Goal: Task Accomplishment & Management: Use online tool/utility

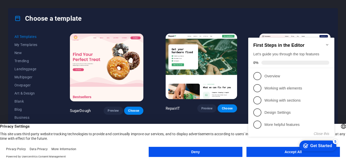
click at [327, 44] on icon "Minimize checklist" at bounding box center [327, 45] width 2 height 2
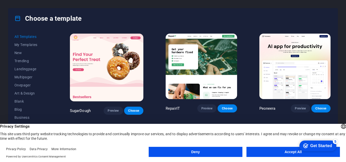
click at [285, 152] on button "Accept All" at bounding box center [294, 152] width 94 height 10
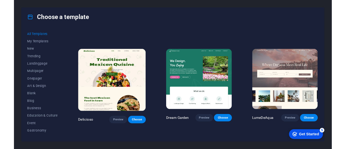
scroll to position [737, 0]
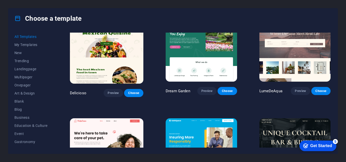
click at [297, 119] on img at bounding box center [295, 152] width 71 height 66
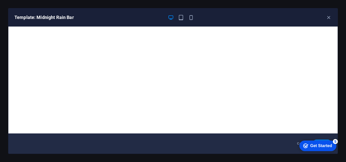
drag, startPoint x: 582, startPoint y: 283, endPoint x: 296, endPoint y: 144, distance: 317.7
click at [295, 144] on button "Cancel" at bounding box center [302, 144] width 19 height 8
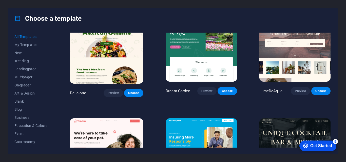
click at [278, 119] on img at bounding box center [295, 152] width 71 height 66
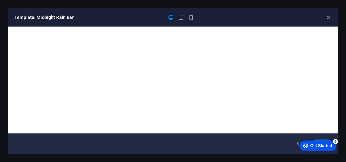
click at [309, 147] on div "checkmark Get Started 5" at bounding box center [317, 146] width 29 height 5
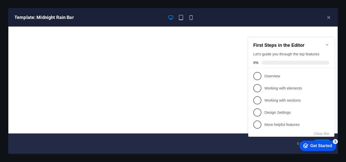
click at [328, 44] on icon "Minimize checklist" at bounding box center [327, 45] width 2 height 2
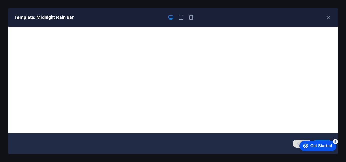
click at [294, 144] on button "Cancel" at bounding box center [302, 144] width 19 height 8
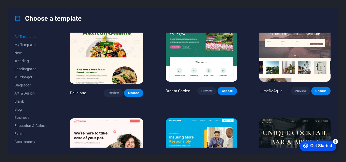
drag, startPoint x: 332, startPoint y: 49, endPoint x: 332, endPoint y: 54, distance: 4.6
click at [332, 54] on div "All Templates My Templates New Trending Landingpage Multipager Onepager Art & D…" at bounding box center [173, 91] width 330 height 125
click at [281, 119] on img at bounding box center [295, 152] width 71 height 66
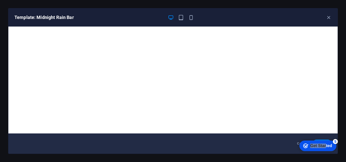
drag, startPoint x: 325, startPoint y: 145, endPoint x: 269, endPoint y: 154, distance: 56.5
click at [296, 154] on html "checkmark Get Started 5 First Steps in the Editor Let's guide you through the t…" at bounding box center [317, 145] width 43 height 15
click at [323, 139] on div "checkmark Get Started 5 First Steps in the Editor Let's guide you through the t…" at bounding box center [317, 145] width 43 height 15
click at [326, 139] on div "checkmark Get Started 5 First Steps in the Editor Let's guide you through the t…" at bounding box center [317, 145] width 43 height 15
click at [328, 140] on div "checkmark Get Started 5 First Steps in the Editor Let's guide you through the t…" at bounding box center [317, 145] width 43 height 15
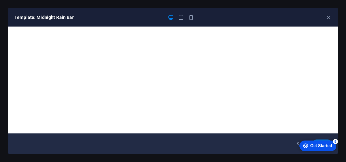
click at [319, 140] on div "checkmark Get Started 5 First Steps in the Editor Let's guide you through the t…" at bounding box center [317, 145] width 43 height 15
click at [317, 140] on div "checkmark Get Started 5 First Steps in the Editor Let's guide you through the t…" at bounding box center [317, 145] width 43 height 15
click at [321, 139] on div "checkmark Get Started 5 First Steps in the Editor Let's guide you through the t…" at bounding box center [317, 145] width 43 height 15
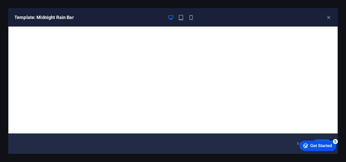
click at [327, 139] on div "checkmark Get Started 5 First Steps in the Editor Let's guide you through the t…" at bounding box center [317, 145] width 43 height 15
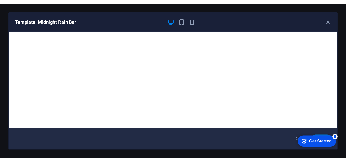
scroll to position [716, 0]
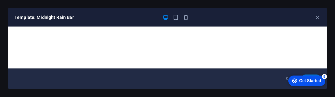
click at [310, 74] on div "checkmark Get Started 5 First Steps in the Editor Let's guide you through the t…" at bounding box center [305, 80] width 43 height 15
click at [316, 75] on div "checkmark Get Started 5 First Steps in the Editor Let's guide you through the t…" at bounding box center [305, 80] width 43 height 15
click at [317, 75] on div "checkmark Get Started 5 First Steps in the Editor Let's guide you through the t…" at bounding box center [305, 80] width 43 height 15
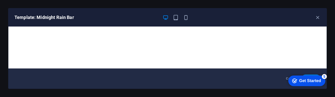
click at [313, 74] on div "checkmark Get Started 5 First Steps in the Editor Let's guide you through the t…" at bounding box center [305, 80] width 43 height 15
click at [289, 74] on div "checkmark Get Started 5 First Steps in the Editor Let's guide you through the t…" at bounding box center [305, 80] width 43 height 15
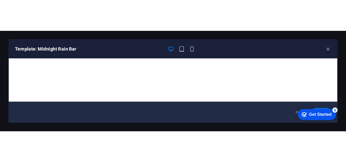
scroll to position [737, 0]
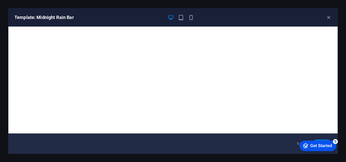
click at [262, 146] on div "Cancel Choose" at bounding box center [173, 144] width 330 height 20
click at [212, 16] on div "Template: Midnight Rain Bar" at bounding box center [169, 17] width 311 height 6
click at [180, 18] on icon "button" at bounding box center [181, 18] width 6 height 6
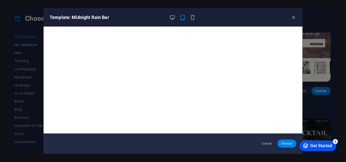
click at [288, 144] on span "Choose" at bounding box center [287, 144] width 11 height 4
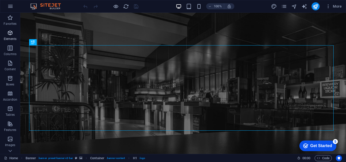
click at [10, 35] on icon "button" at bounding box center [10, 33] width 6 height 6
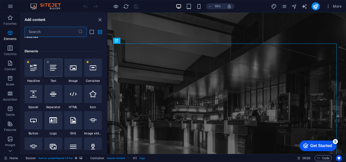
scroll to position [54, 0]
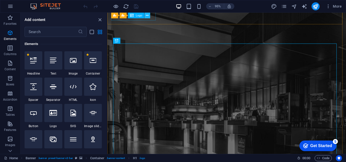
click at [147, 16] on icon at bounding box center [147, 15] width 3 height 5
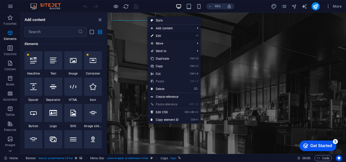
click at [160, 38] on link "⏎ Edit" at bounding box center [165, 36] width 34 height 8
select select "px"
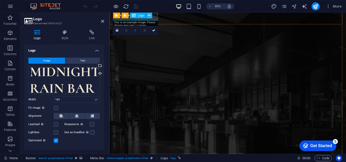
click at [151, 16] on button at bounding box center [150, 16] width 6 height 6
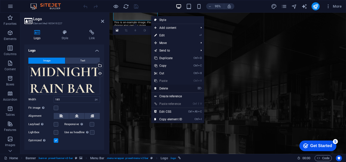
click at [168, 89] on link "⌦ Delete" at bounding box center [168, 89] width 34 height 8
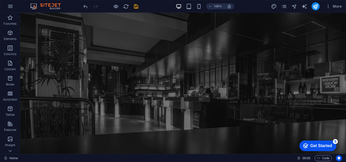
scroll to position [0, 0]
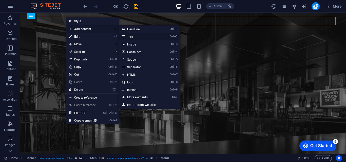
click at [130, 34] on link "Ctrl 2 Text" at bounding box center [140, 37] width 42 height 8
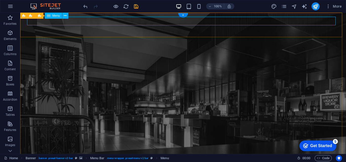
click at [184, 15] on div "+" at bounding box center [183, 15] width 10 height 5
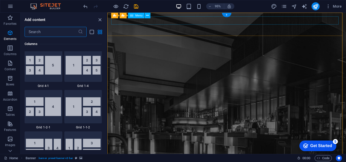
scroll to position [887, 0]
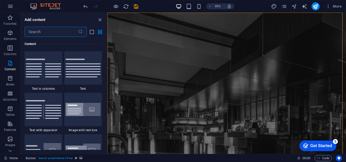
click at [48, 33] on input "text" at bounding box center [51, 32] width 53 height 10
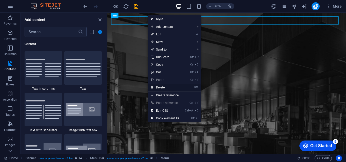
click at [164, 87] on link "⌦ Delete" at bounding box center [165, 88] width 34 height 8
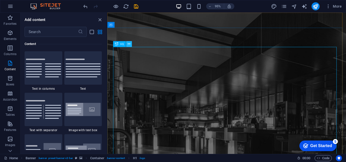
click at [128, 45] on button at bounding box center [129, 44] width 6 height 6
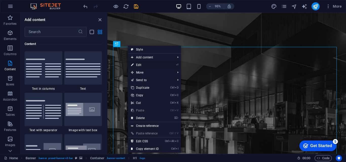
click at [148, 65] on link "⏎ Edit" at bounding box center [145, 65] width 34 height 8
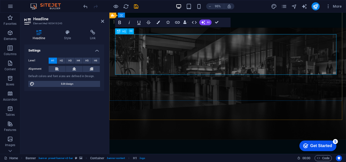
scroll to position [21, 0]
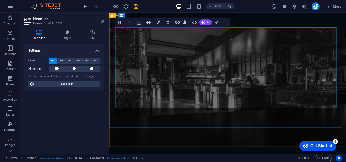
drag, startPoint x: 319, startPoint y: 86, endPoint x: 159, endPoint y: 57, distance: 162.7
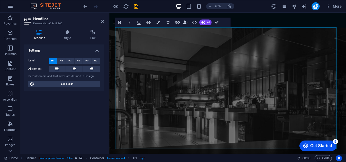
scroll to position [0, 0]
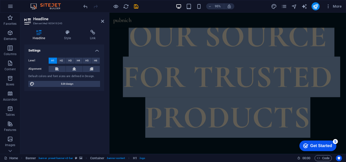
scroll to position [239, 0]
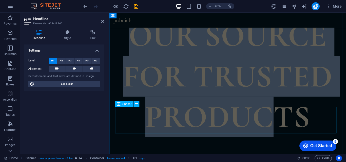
drag, startPoint x: 129, startPoint y: 70, endPoint x: 284, endPoint y: 115, distance: 161.0
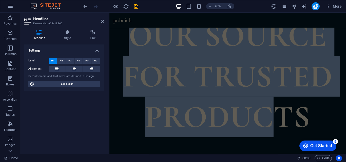
scroll to position [59, 0]
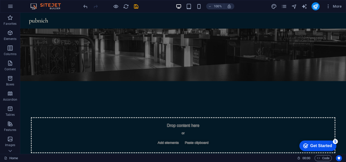
scroll to position [0, 0]
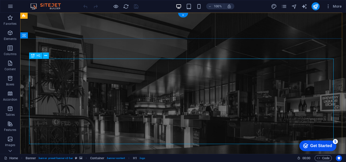
click at [45, 56] on icon at bounding box center [45, 55] width 3 height 5
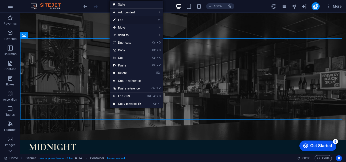
click at [124, 20] on link "⏎ Edit" at bounding box center [127, 20] width 34 height 8
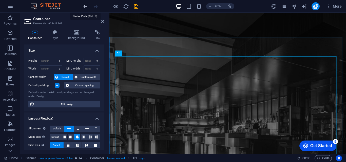
click at [85, 6] on icon "undo" at bounding box center [86, 7] width 6 height 6
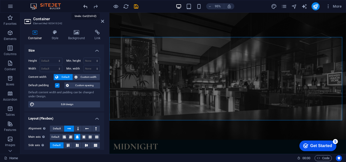
click at [85, 6] on icon "undo" at bounding box center [86, 7] width 6 height 6
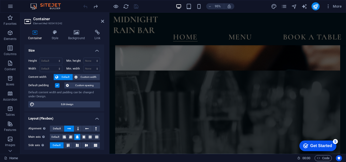
scroll to position [2136, 0]
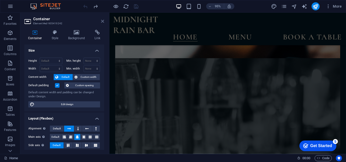
click at [102, 20] on icon at bounding box center [102, 21] width 3 height 4
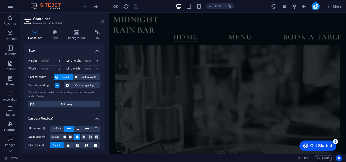
scroll to position [2171, 0]
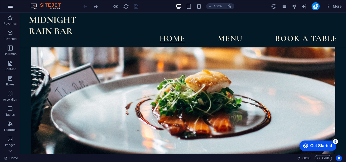
click at [12, 7] on icon "button" at bounding box center [10, 6] width 6 height 6
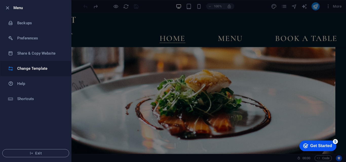
click at [42, 68] on h6 "Change Template" at bounding box center [40, 69] width 47 height 6
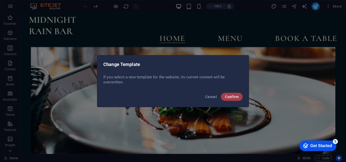
click at [237, 97] on span "Confirm" at bounding box center [232, 97] width 14 height 4
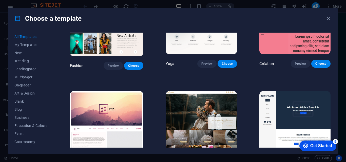
scroll to position [1598, 0]
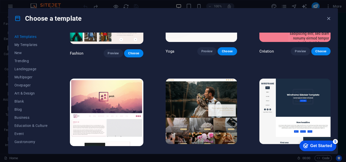
click at [104, 79] on img at bounding box center [107, 113] width 74 height 68
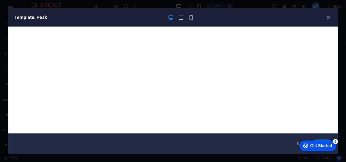
click at [182, 17] on icon "button" at bounding box center [181, 18] width 6 height 6
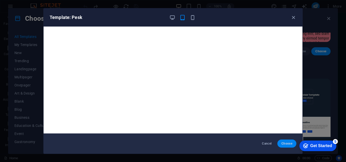
click at [286, 146] on button "Choose" at bounding box center [287, 144] width 19 height 8
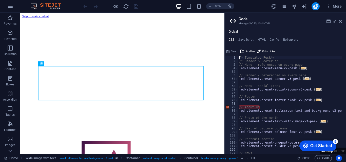
scroll to position [158, 0]
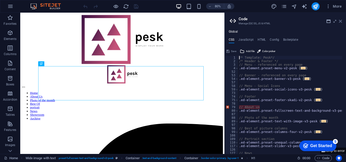
click at [340, 21] on icon at bounding box center [340, 21] width 3 height 4
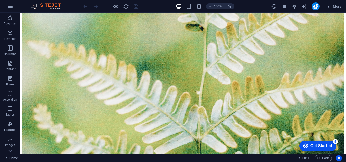
scroll to position [3367, 0]
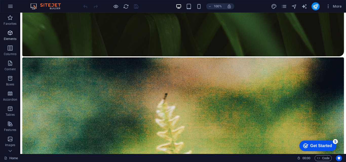
click at [11, 39] on p "Elements" at bounding box center [10, 39] width 13 height 4
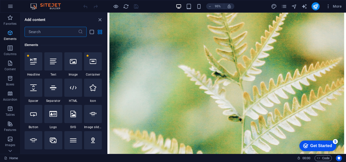
scroll to position [54, 0]
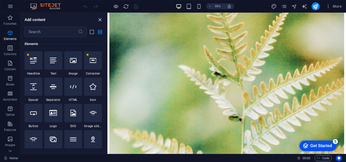
click at [100, 21] on icon "close panel" at bounding box center [100, 20] width 6 height 6
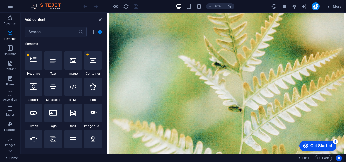
scroll to position [3367, 0]
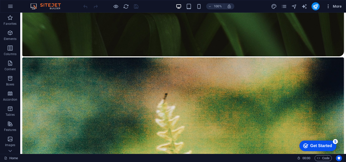
click at [0, 0] on span "More" at bounding box center [0, 0] width 0 height 0
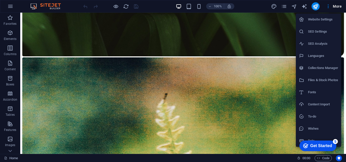
click at [277, 22] on div at bounding box center [173, 81] width 346 height 162
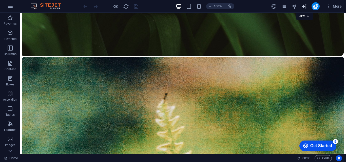
click at [305, 7] on icon "text_generator" at bounding box center [305, 7] width 6 height 6
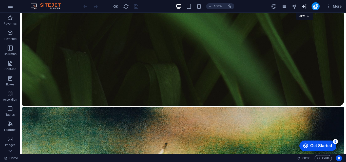
select select "English"
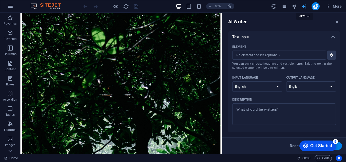
scroll to position [2933, 0]
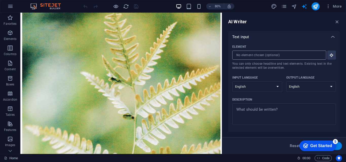
click at [247, 55] on input "Element ​ You can only choose headline and text elements. Existing text in the …" at bounding box center [277, 55] width 90 height 9
click at [278, 87] on select "Albanian Arabic Armenian Awadhi Azerbaijani Bashkir Basque Belarusian Bengali B…" at bounding box center [257, 87] width 50 height 10
select select "French"
click at [232, 82] on select "Albanian Arabic Armenian Awadhi Azerbaijani Bashkir Basque Belarusian Bengali B…" at bounding box center [257, 87] width 50 height 10
click at [239, 57] on input "Element ​ You can only choose headline and text elements. Existing text in the …" at bounding box center [277, 55] width 90 height 9
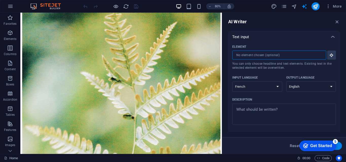
drag, startPoint x: 242, startPoint y: 55, endPoint x: 259, endPoint y: 33, distance: 27.4
click at [259, 33] on div "Text input" at bounding box center [284, 37] width 112 height 12
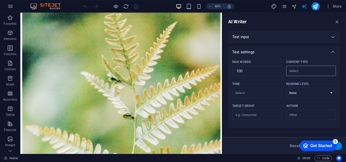
click at [320, 72] on input "Content type ​" at bounding box center [307, 70] width 39 height 7
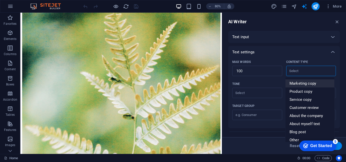
click at [303, 84] on span "Marketing copy" at bounding box center [303, 83] width 27 height 5
type input "Marketing copy"
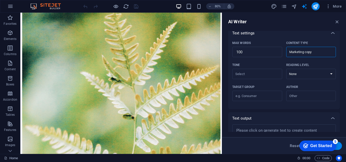
scroll to position [17, 0]
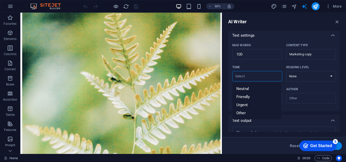
click at [254, 77] on input "Tone ​" at bounding box center [253, 76] width 39 height 7
click at [255, 89] on li "Neutral" at bounding box center [256, 89] width 49 height 8
type input "Neutral"
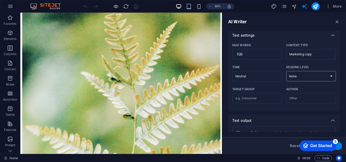
click at [298, 77] on select "None Academic Adult Teen Child" at bounding box center [311, 76] width 50 height 10
click at [284, 63] on div "Max words 100 ​ Content type Marketing copy ​" at bounding box center [284, 53] width 104 height 22
click at [259, 96] on input "Target group ​" at bounding box center [257, 99] width 50 height 8
click at [296, 97] on input "Author ​" at bounding box center [307, 98] width 39 height 7
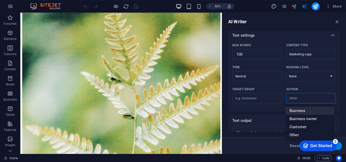
click at [298, 112] on span "Business" at bounding box center [298, 110] width 16 height 5
type input "Business"
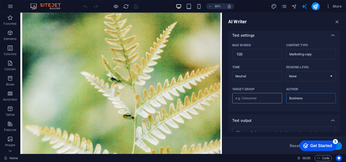
click at [257, 100] on input "Target group ​" at bounding box center [257, 99] width 50 height 8
click at [260, 99] on input "Target group ​" at bounding box center [257, 99] width 50 height 8
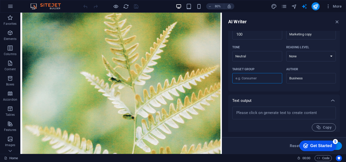
scroll to position [40, 0]
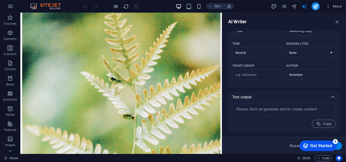
drag, startPoint x: 340, startPoint y: 83, endPoint x: 340, endPoint y: 69, distance: 13.9
click at [340, 69] on div "AI Writer Text input Element ​ You can only choose headline and text elements. …" at bounding box center [284, 84] width 124 height 142
drag, startPoint x: 340, startPoint y: 69, endPoint x: 340, endPoint y: 56, distance: 12.4
click at [340, 56] on div "AI Writer Text input Element ​ You can only choose headline and text elements. …" at bounding box center [284, 84] width 124 height 142
click at [337, 20] on icon "button" at bounding box center [338, 22] width 6 height 6
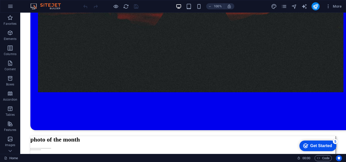
scroll to position [2351, 0]
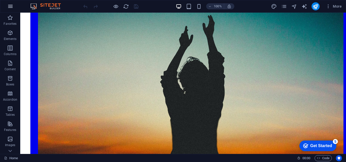
click at [12, 9] on button "button" at bounding box center [10, 6] width 12 height 12
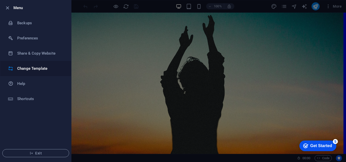
click at [27, 71] on h6 "Change Template" at bounding box center [40, 69] width 47 height 6
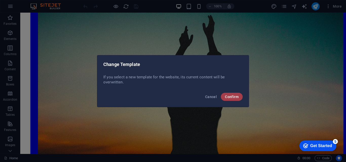
click at [230, 99] on span "Confirm" at bounding box center [232, 97] width 14 height 4
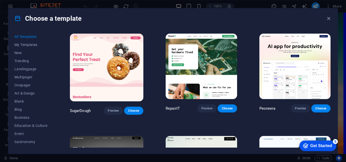
click at [344, 57] on div "Choose a template All Templates My Templates New Trending Landingpage Multipage…" at bounding box center [173, 81] width 346 height 162
drag, startPoint x: 345, startPoint y: 55, endPoint x: 346, endPoint y: 63, distance: 8.2
click at [346, 63] on div "Choose a template All Templates My Templates New Trending Landingpage Multipage…" at bounding box center [173, 81] width 346 height 162
click at [345, 55] on div "Choose a template All Templates My Templates New Trending Landingpage Multipage…" at bounding box center [173, 81] width 346 height 162
drag, startPoint x: 331, startPoint y: 35, endPoint x: 331, endPoint y: 39, distance: 4.6
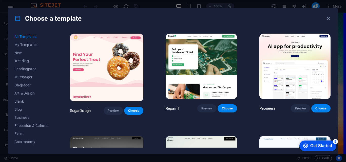
click at [331, 39] on div "SugarDough Preview Choose RepairIT Preview Choose Peoneera Preview Choose Art M…" at bounding box center [200, 90] width 263 height 115
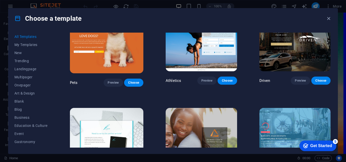
scroll to position [4928, 0]
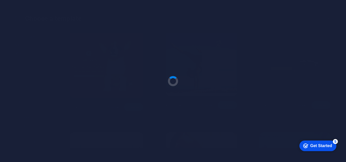
scroll to position [2070, 0]
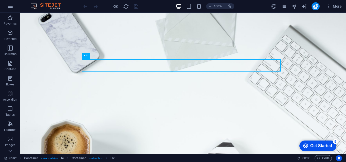
scroll to position [35, 0]
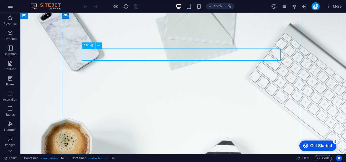
click at [98, 46] on icon at bounding box center [98, 45] width 3 height 5
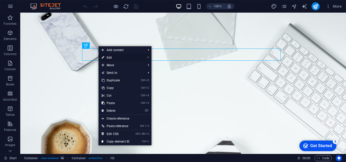
click at [114, 57] on link "⏎ Edit" at bounding box center [116, 58] width 34 height 8
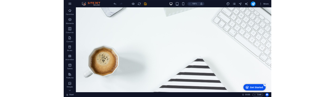
scroll to position [77, 0]
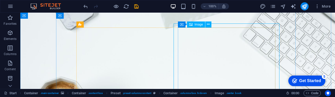
click at [194, 25] on div "Image" at bounding box center [196, 25] width 18 height 6
click at [198, 24] on span "Image" at bounding box center [198, 24] width 8 height 3
click at [208, 24] on icon at bounding box center [208, 24] width 3 height 5
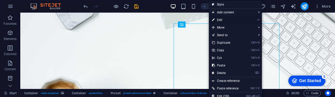
click at [223, 21] on link "⏎ Edit" at bounding box center [226, 20] width 34 height 8
select select "px"
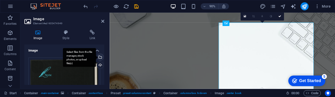
click at [100, 57] on div "Select files from the file manager, stock photos, or upload file(s)" at bounding box center [100, 58] width 8 height 8
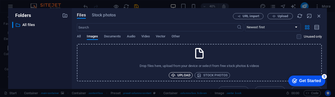
click at [183, 76] on span "Upload" at bounding box center [180, 76] width 19 height 6
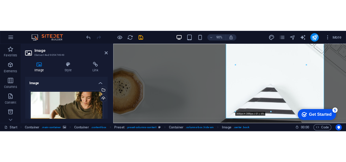
scroll to position [94, 0]
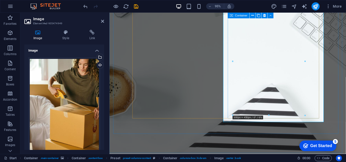
click at [231, 15] on icon at bounding box center [231, 16] width 3 height 6
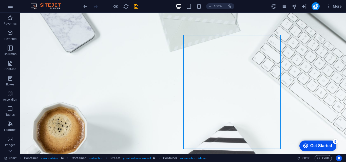
scroll to position [32, 0]
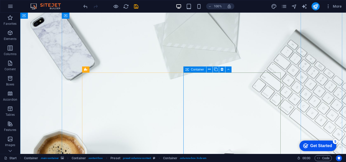
click at [186, 70] on icon at bounding box center [188, 70] width 4 height 6
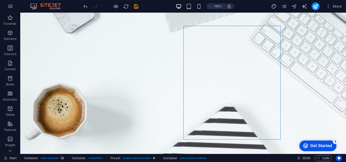
scroll to position [79, 0]
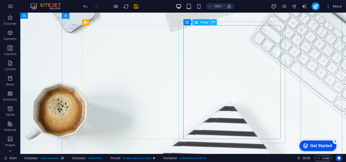
click at [213, 22] on icon at bounding box center [213, 22] width 3 height 5
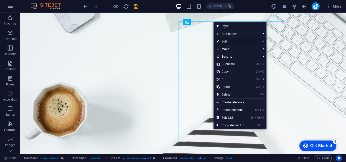
click at [226, 42] on link "⏎ Edit" at bounding box center [231, 42] width 34 height 8
select select "px"
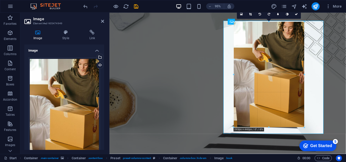
drag, startPoint x: 233, startPoint y: 130, endPoint x: 237, endPoint y: 126, distance: 5.0
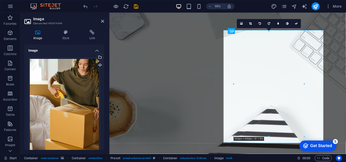
scroll to position [67, 0]
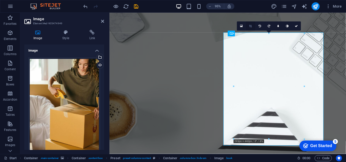
click at [251, 28] on link at bounding box center [250, 26] width 9 height 9
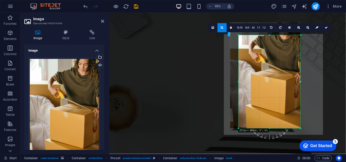
drag, startPoint x: 235, startPoint y: 34, endPoint x: 244, endPoint y: 48, distance: 16.1
click at [244, 48] on div "180 170 160 150 140 130 120 110 100 90 80 70 60 50 40 30 20 10 0 -10 -20 -30 -4…" at bounding box center [270, 82] width 62 height 94
click at [327, 30] on link at bounding box center [326, 28] width 9 height 9
type input "258"
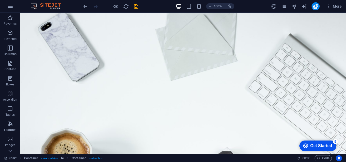
scroll to position [22, 0]
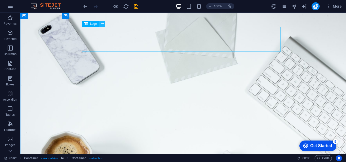
click at [101, 25] on icon at bounding box center [102, 23] width 3 height 5
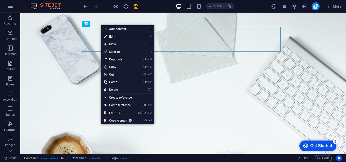
click at [120, 37] on link "⏎ Edit" at bounding box center [118, 37] width 34 height 8
select select "px"
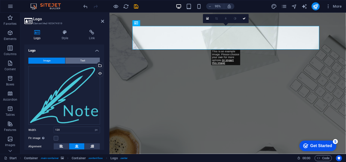
click at [82, 61] on span "Text" at bounding box center [82, 61] width 5 height 6
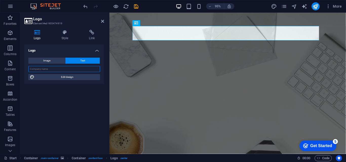
click at [66, 70] on input "text" at bounding box center [64, 69] width 72 height 6
type input "FIND MARKET"
click at [68, 92] on div "Logo Image Text Drag files here, click to choose files or select files from Fil…" at bounding box center [64, 98] width 80 height 106
drag, startPoint x: 52, startPoint y: 69, endPoint x: 25, endPoint y: 69, distance: 26.9
click at [25, 69] on div "Image Text Drag files here, click to choose files or select files from Files or…" at bounding box center [64, 69] width 80 height 31
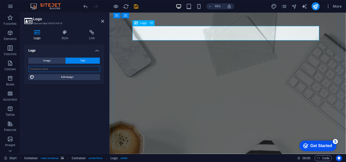
click at [138, 23] on icon at bounding box center [137, 23] width 4 height 6
click at [151, 22] on icon at bounding box center [152, 23] width 3 height 5
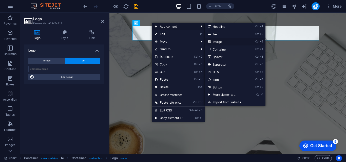
click at [220, 41] on link "Ctrl 3 Image" at bounding box center [226, 42] width 42 height 8
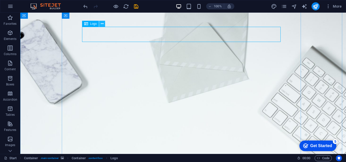
click at [101, 25] on icon at bounding box center [102, 23] width 3 height 5
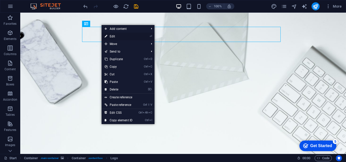
click at [113, 36] on link "⏎ Edit" at bounding box center [119, 37] width 34 height 8
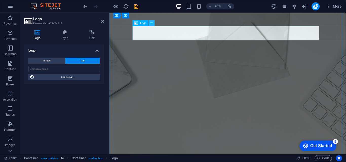
click at [152, 24] on icon at bounding box center [152, 23] width 3 height 5
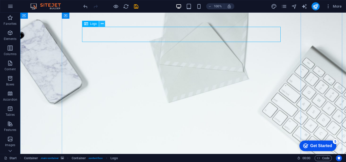
click at [102, 24] on icon at bounding box center [102, 23] width 3 height 5
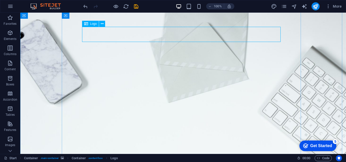
click at [90, 23] on span "Logo" at bounding box center [93, 23] width 7 height 3
click at [91, 23] on span "Logo" at bounding box center [93, 23] width 7 height 3
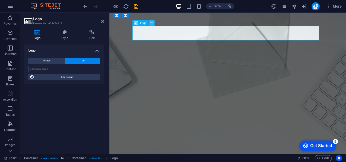
click at [151, 24] on icon at bounding box center [152, 23] width 3 height 5
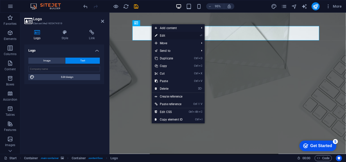
click at [171, 36] on link "⏎ Edit" at bounding box center [169, 36] width 34 height 8
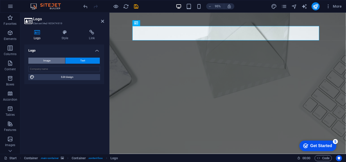
click at [53, 61] on button "Image" at bounding box center [46, 61] width 37 height 6
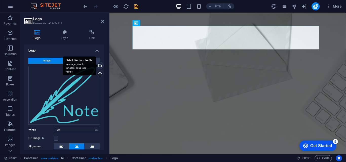
click at [99, 65] on div "Select files from the file manager, stock photos, or upload file(s)" at bounding box center [100, 66] width 8 height 8
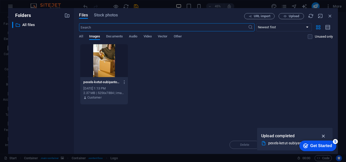
click at [324, 135] on icon "button" at bounding box center [324, 137] width 6 height 6
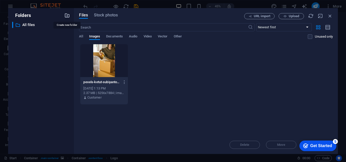
click at [67, 15] on icon "button" at bounding box center [67, 16] width 6 height 6
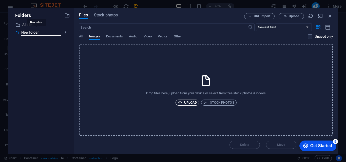
click at [188, 105] on span "Upload" at bounding box center [187, 103] width 19 height 6
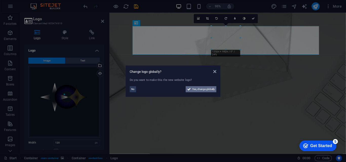
click at [204, 90] on span "Yes, change globally" at bounding box center [203, 89] width 23 height 6
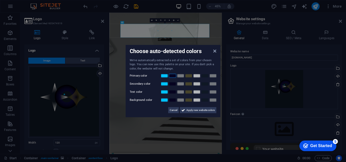
click at [171, 77] on link at bounding box center [173, 76] width 8 height 4
click at [166, 77] on link at bounding box center [165, 76] width 8 height 4
click at [182, 75] on link at bounding box center [181, 76] width 8 height 4
click at [174, 111] on span "Cancel" at bounding box center [174, 110] width 8 height 6
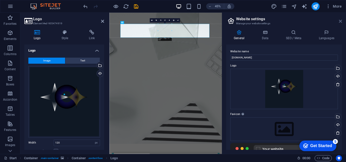
click at [342, 22] on icon at bounding box center [340, 21] width 3 height 4
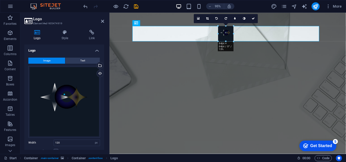
drag, startPoint x: 211, startPoint y: 41, endPoint x: 225, endPoint y: 41, distance: 13.7
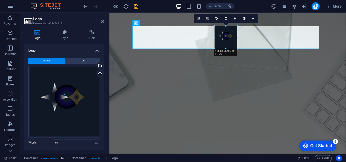
drag, startPoint x: 219, startPoint y: 34, endPoint x: 105, endPoint y: 24, distance: 114.0
type input "95"
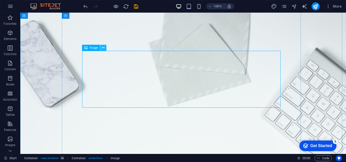
click at [103, 48] on icon at bounding box center [103, 47] width 3 height 5
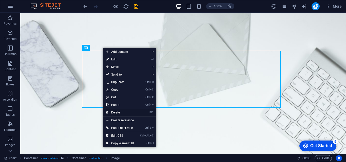
click at [118, 113] on link "⌦ Delete" at bounding box center [120, 113] width 34 height 8
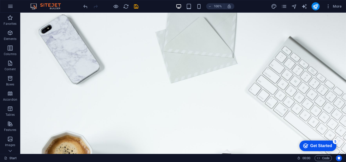
scroll to position [0, 0]
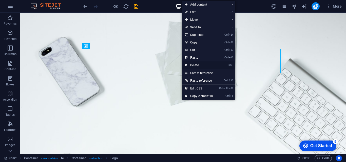
click at [192, 64] on link "⌦ Delete" at bounding box center [199, 66] width 34 height 8
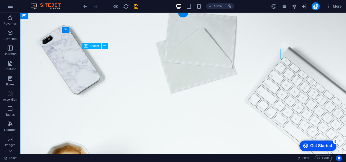
click at [104, 47] on icon at bounding box center [104, 46] width 3 height 5
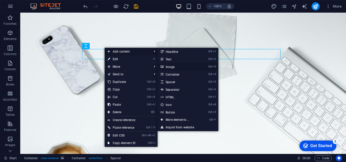
click at [173, 66] on link "Ctrl 3 Image" at bounding box center [179, 67] width 42 height 8
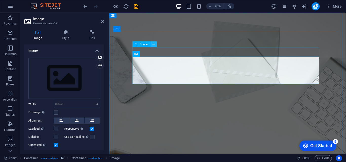
click at [153, 46] on icon at bounding box center [154, 44] width 3 height 5
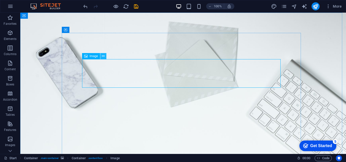
click at [102, 56] on icon at bounding box center [103, 56] width 3 height 5
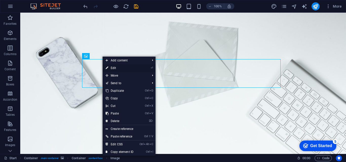
click at [118, 69] on link "⏎ Edit" at bounding box center [120, 68] width 34 height 8
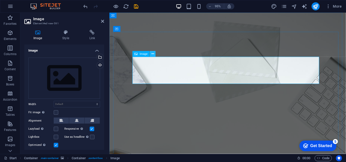
click at [153, 54] on icon at bounding box center [153, 53] width 3 height 5
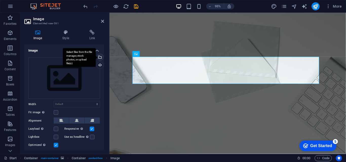
click at [96, 58] on div "Select files from the file manager, stock photos, or upload file(s)" at bounding box center [79, 57] width 33 height 19
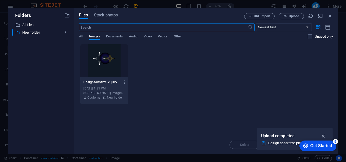
click at [324, 136] on icon "button" at bounding box center [324, 137] width 6 height 6
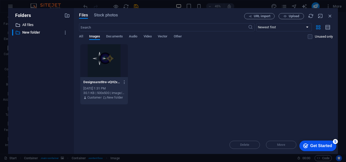
click at [43, 27] on p "All files" at bounding box center [41, 25] width 39 height 6
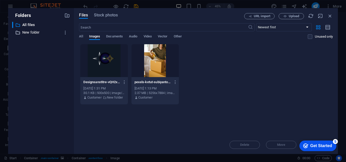
drag, startPoint x: 35, startPoint y: 36, endPoint x: 35, endPoint y: 33, distance: 2.8
click at [35, 33] on div "​ All files All files ​ New folder New folder" at bounding box center [41, 86] width 58 height 129
click at [289, 16] on span "Upload" at bounding box center [294, 16] width 10 height 3
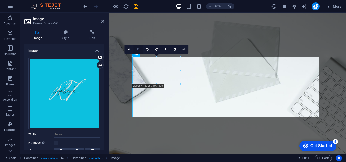
click at [138, 49] on icon at bounding box center [138, 49] width 3 height 3
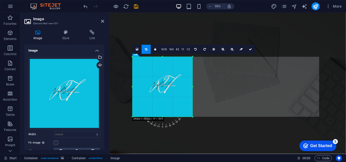
click at [135, 117] on div "180 170 160 150 140 130 120 110 100 90 80 70 60 50 40 30 20 10 0 -10 -20 -30 -4…" at bounding box center [163, 87] width 60 height 60
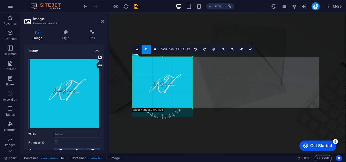
drag, startPoint x: 163, startPoint y: 117, endPoint x: 166, endPoint y: 108, distance: 9.8
click at [166, 108] on div at bounding box center [163, 108] width 60 height 2
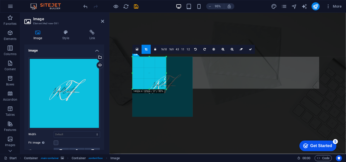
drag, startPoint x: 193, startPoint y: 110, endPoint x: 166, endPoint y: 90, distance: 34.2
click at [166, 90] on div at bounding box center [166, 89] width 3 height 3
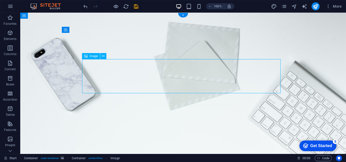
drag, startPoint x: 114, startPoint y: 88, endPoint x: 105, endPoint y: 80, distance: 11.9
click at [103, 57] on icon at bounding box center [103, 56] width 3 height 5
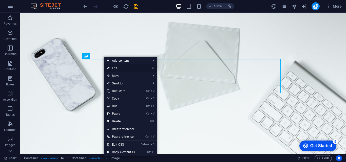
click at [121, 68] on link "⏎ Edit" at bounding box center [121, 69] width 34 height 8
select select "px"
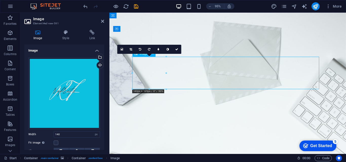
drag, startPoint x: 157, startPoint y: 83, endPoint x: 147, endPoint y: 70, distance: 16.6
click at [131, 50] on icon at bounding box center [131, 49] width 3 height 3
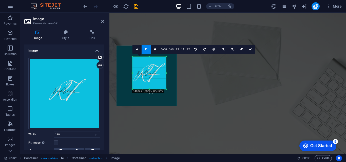
drag, startPoint x: 153, startPoint y: 71, endPoint x: 136, endPoint y: 59, distance: 20.4
click at [136, 59] on div at bounding box center [147, 76] width 60 height 60
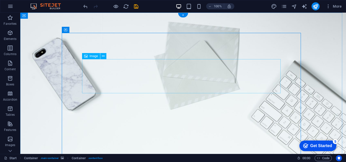
click at [102, 56] on icon at bounding box center [103, 56] width 3 height 5
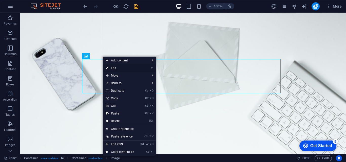
click at [120, 66] on link "⏎ Edit" at bounding box center [120, 68] width 34 height 8
select select "px"
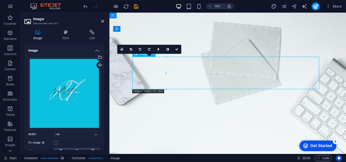
drag, startPoint x: 157, startPoint y: 73, endPoint x: 154, endPoint y: 71, distance: 3.1
click at [131, 50] on icon at bounding box center [131, 49] width 3 height 3
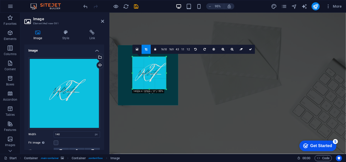
click at [146, 63] on div at bounding box center [148, 76] width 60 height 60
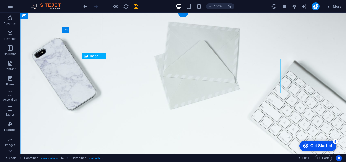
click at [102, 57] on icon at bounding box center [103, 56] width 3 height 5
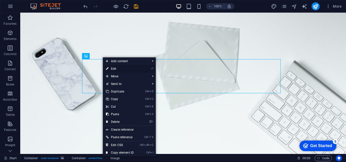
click at [119, 65] on link "⏎ Edit" at bounding box center [120, 69] width 34 height 8
select select "px"
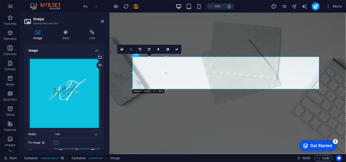
click at [131, 49] on icon at bounding box center [131, 49] width 3 height 3
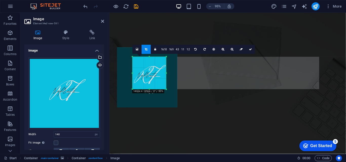
click at [146, 70] on div at bounding box center [147, 77] width 60 height 60
click at [164, 27] on figure at bounding box center [234, 132] width 249 height 239
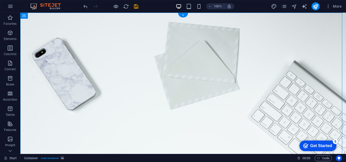
click at [123, 21] on figure at bounding box center [183, 132] width 326 height 239
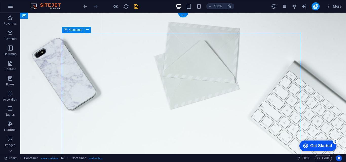
drag, startPoint x: 299, startPoint y: 74, endPoint x: 301, endPoint y: 93, distance: 19.6
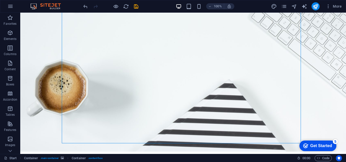
scroll to position [78, 0]
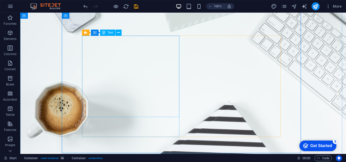
click at [109, 33] on span "Text" at bounding box center [111, 32] width 6 height 3
click at [118, 33] on icon at bounding box center [118, 32] width 3 height 5
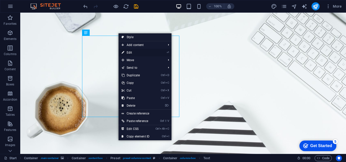
click at [132, 52] on link "⏎ Edit" at bounding box center [136, 53] width 34 height 8
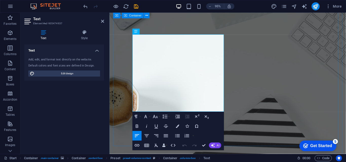
drag, startPoint x: 196, startPoint y: 112, endPoint x: 123, endPoint y: 36, distance: 105.6
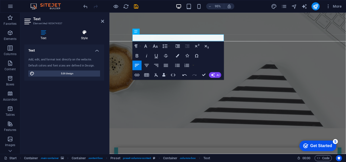
drag, startPoint x: 89, startPoint y: 33, endPoint x: 41, endPoint y: 22, distance: 49.1
click at [89, 33] on icon at bounding box center [85, 32] width 40 height 5
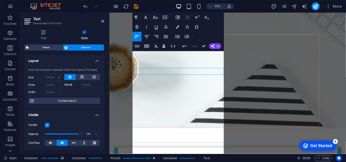
scroll to position [78, 0]
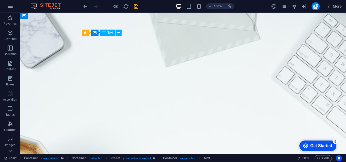
drag, startPoint x: 133, startPoint y: 74, endPoint x: 148, endPoint y: 72, distance: 15.3
click at [110, 33] on span "Text" at bounding box center [111, 32] width 6 height 3
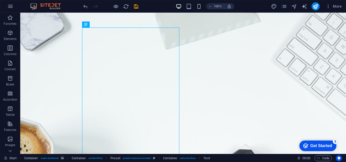
scroll to position [86, 0]
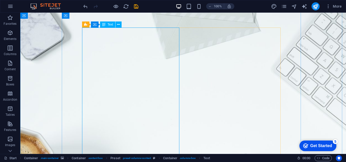
click at [109, 23] on span "Text" at bounding box center [111, 24] width 6 height 3
click at [119, 24] on icon at bounding box center [118, 24] width 3 height 5
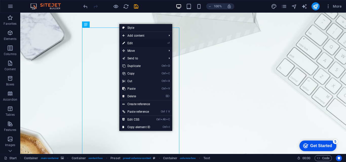
click at [129, 43] on link "⏎ Edit" at bounding box center [136, 44] width 34 height 8
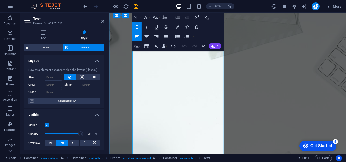
click at [149, 17] on button "Font Family" at bounding box center [146, 18] width 9 height 10
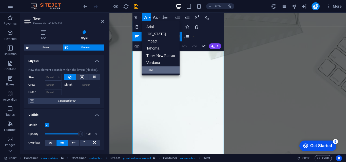
scroll to position [0, 0]
click at [153, 27] on link "Arial" at bounding box center [161, 26] width 38 height 7
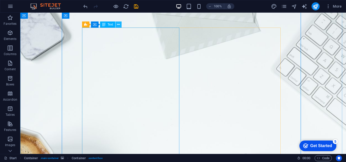
click at [118, 25] on icon at bounding box center [118, 24] width 3 height 5
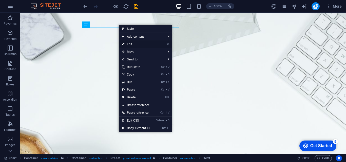
click at [135, 45] on link "⏎ Edit" at bounding box center [136, 45] width 34 height 8
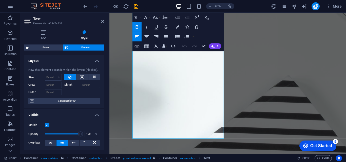
scroll to position [194, 0]
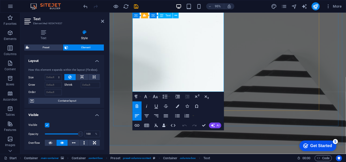
drag, startPoint x: 217, startPoint y: 156, endPoint x: 196, endPoint y: 90, distance: 68.8
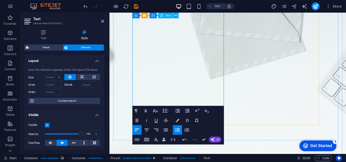
scroll to position [0, 0]
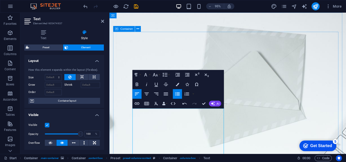
drag, startPoint x: 197, startPoint y: 108, endPoint x: 132, endPoint y: 118, distance: 65.4
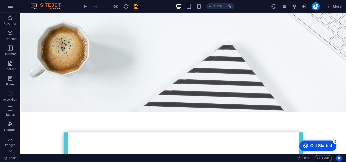
scroll to position [137, 0]
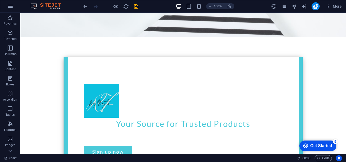
scroll to position [222, 0]
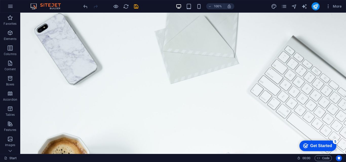
scroll to position [0, 0]
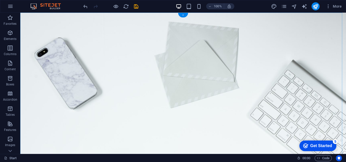
drag, startPoint x: 184, startPoint y: 15, endPoint x: 79, endPoint y: 3, distance: 105.9
click at [184, 15] on div "+" at bounding box center [183, 15] width 10 height 5
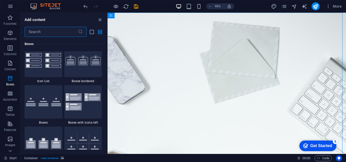
scroll to position [1417, 0]
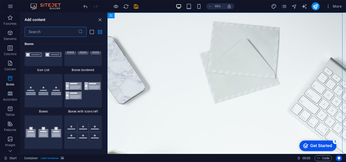
drag, startPoint x: 106, startPoint y: 59, endPoint x: 4, endPoint y: 38, distance: 104.6
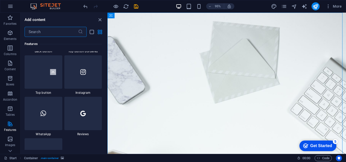
scroll to position [2440, 0]
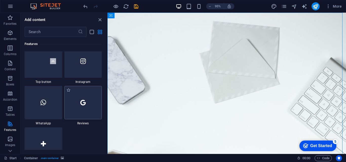
click at [90, 106] on div at bounding box center [83, 102] width 38 height 33
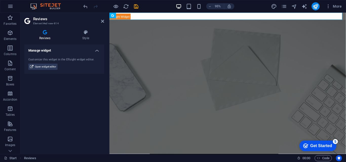
click at [158, 29] on figure at bounding box center [234, 138] width 249 height 236
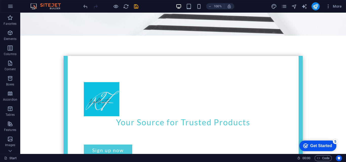
scroll to position [222, 0]
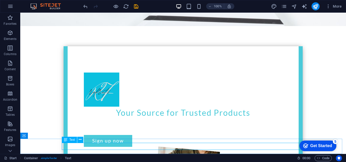
click at [72, 140] on span "Text" at bounding box center [72, 140] width 6 height 3
click at [79, 140] on icon at bounding box center [80, 139] width 3 height 5
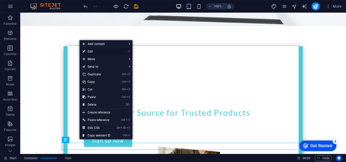
click at [96, 52] on link "⏎ Edit" at bounding box center [97, 52] width 34 height 8
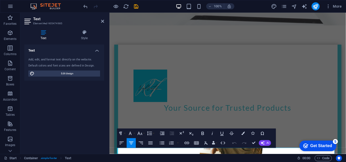
scroll to position [210, 0]
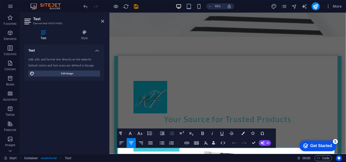
drag, startPoint x: 258, startPoint y: 159, endPoint x: 184, endPoint y: 161, distance: 74.1
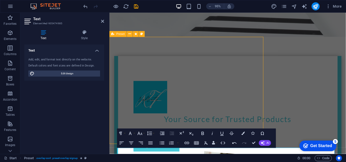
scroll to position [222, 0]
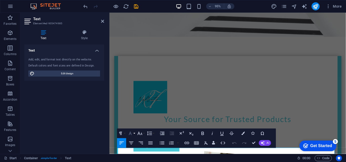
click at [131, 135] on icon "button" at bounding box center [131, 134] width 6 height 6
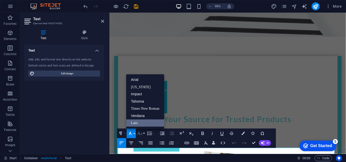
scroll to position [0, 0]
click at [138, 96] on link "Impact" at bounding box center [145, 94] width 38 height 7
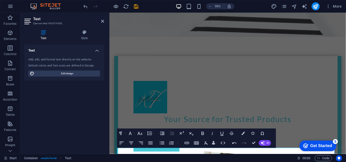
click at [95, 145] on div "Text Add, edit, and format text directly on the website. Default colors and fon…" at bounding box center [64, 98] width 80 height 106
click at [311, 84] on div "Your Source for Trusted Products Sign up now Our guide will help you! I have re…" at bounding box center [234, 116] width 249 height 626
click at [305, 128] on div "Your Source for Trusted Products Sign up now Our guide will help you! I have re…" at bounding box center [234, 116] width 249 height 626
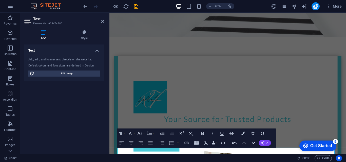
click at [323, 70] on div "Your Source for Trusted Products Sign up now Our guide will help you! I have re…" at bounding box center [234, 116] width 249 height 626
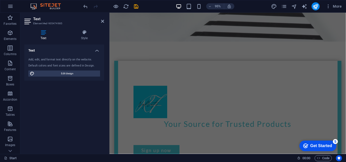
scroll to position [207, 0]
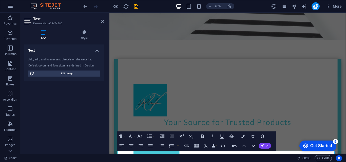
click at [309, 103] on div "Your Source for Trusted Products Sign up now Our guide will help you! I have re…" at bounding box center [234, 119] width 249 height 626
click at [265, 144] on button "AI" at bounding box center [265, 146] width 12 height 6
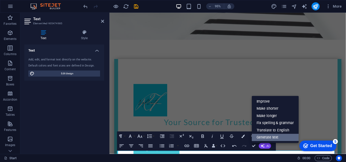
click at [268, 139] on link "Generate text" at bounding box center [275, 137] width 47 height 7
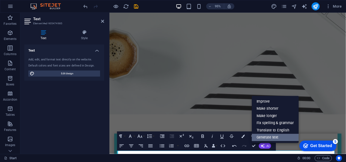
select select "English"
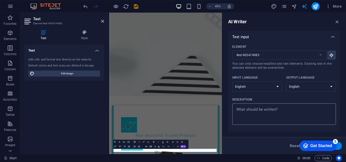
scroll to position [0, 0]
click at [337, 24] on icon "button" at bounding box center [338, 22] width 6 height 6
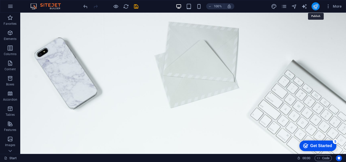
click at [314, 8] on icon "publish" at bounding box center [316, 7] width 6 height 6
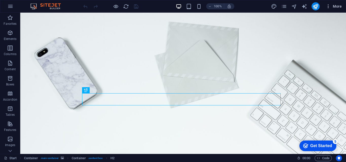
click at [340, 6] on span "More" at bounding box center [334, 6] width 16 height 5
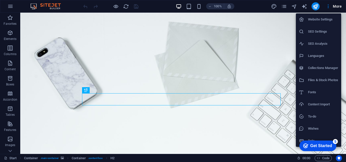
click at [285, 22] on div at bounding box center [173, 81] width 346 height 162
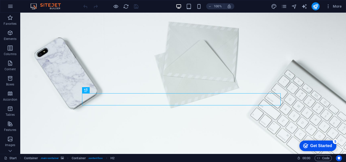
click at [316, 147] on div "Get Started" at bounding box center [322, 146] width 22 height 5
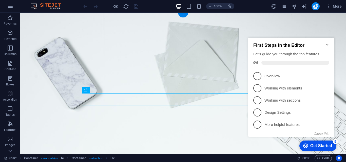
click at [306, 24] on figure at bounding box center [183, 131] width 326 height 236
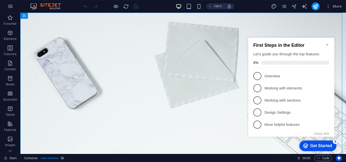
click at [328, 43] on icon "Minimize checklist" at bounding box center [327, 45] width 4 height 4
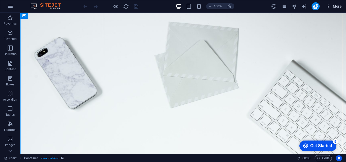
click at [328, 6] on icon "button" at bounding box center [328, 6] width 5 height 5
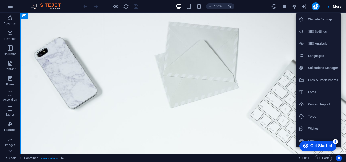
click at [284, 21] on div at bounding box center [173, 81] width 346 height 162
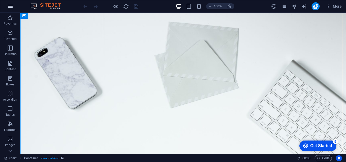
click at [13, 7] on button "button" at bounding box center [10, 6] width 12 height 12
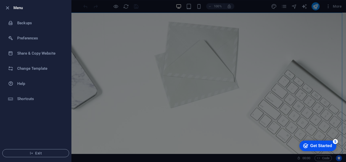
click at [116, 28] on div at bounding box center [173, 81] width 346 height 162
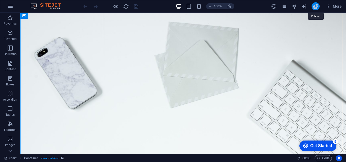
click at [316, 6] on icon "publish" at bounding box center [316, 7] width 6 height 6
